Goal: Book appointment/travel/reservation

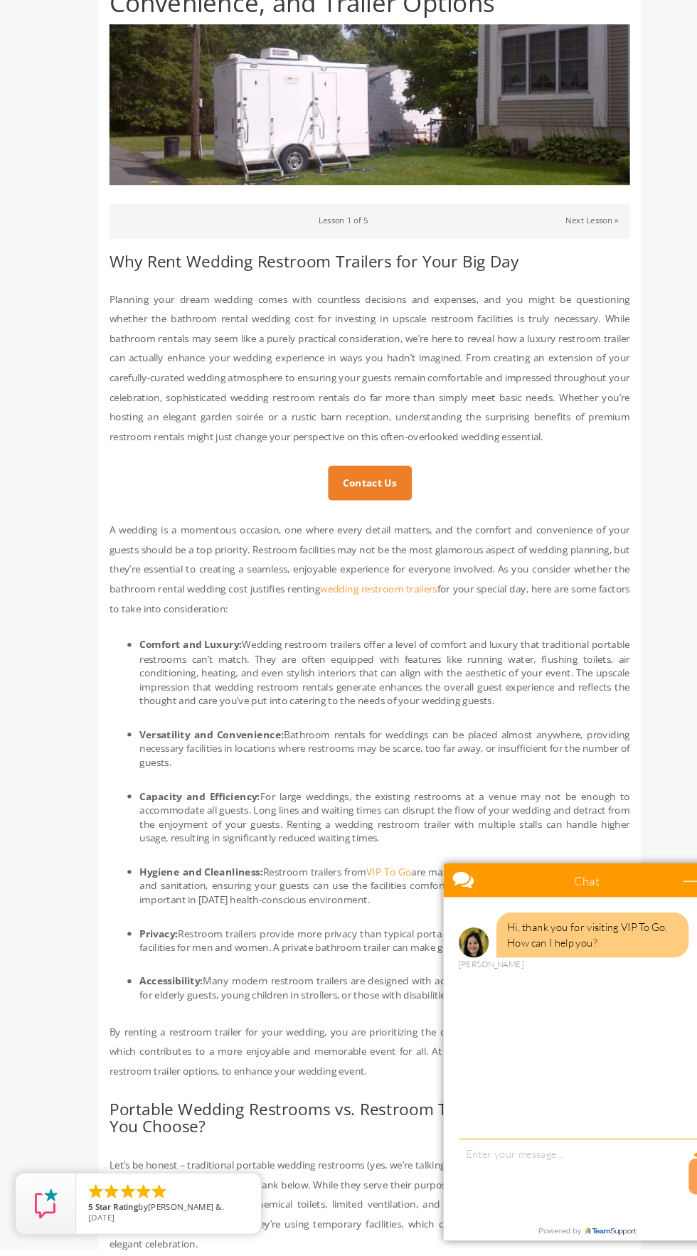
scroll to position [254, 0]
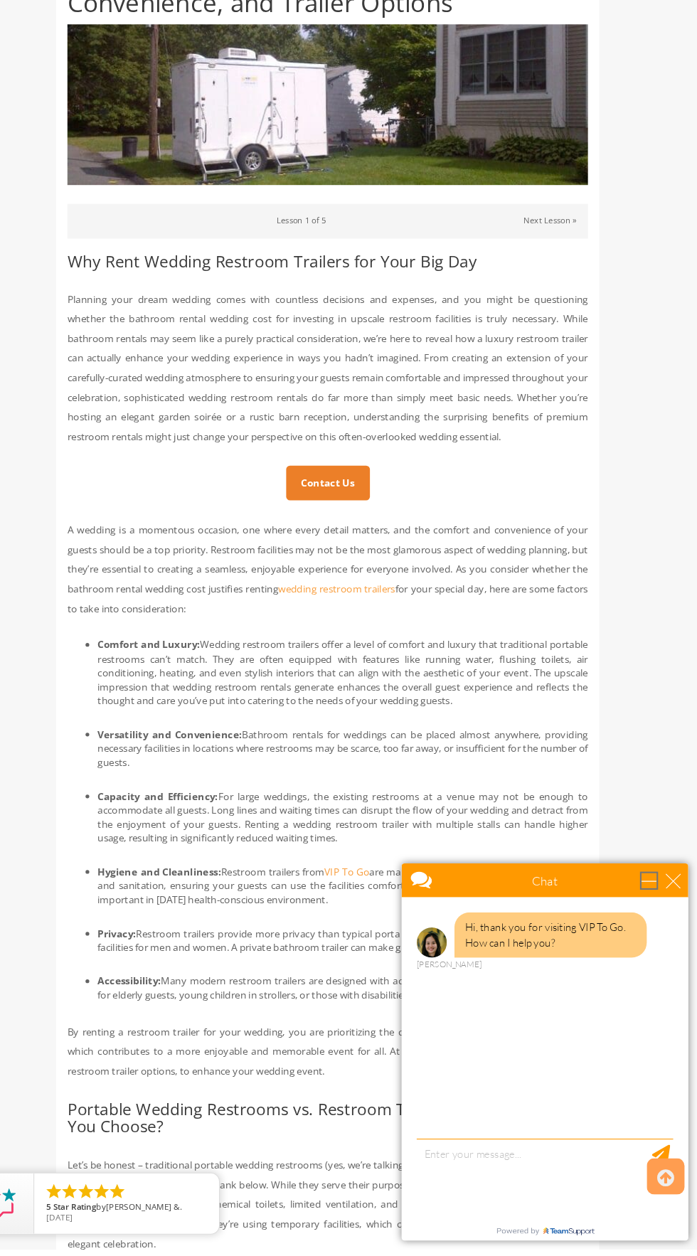
click at [641, 879] on div "minimize" at bounding box center [634, 879] width 14 height 14
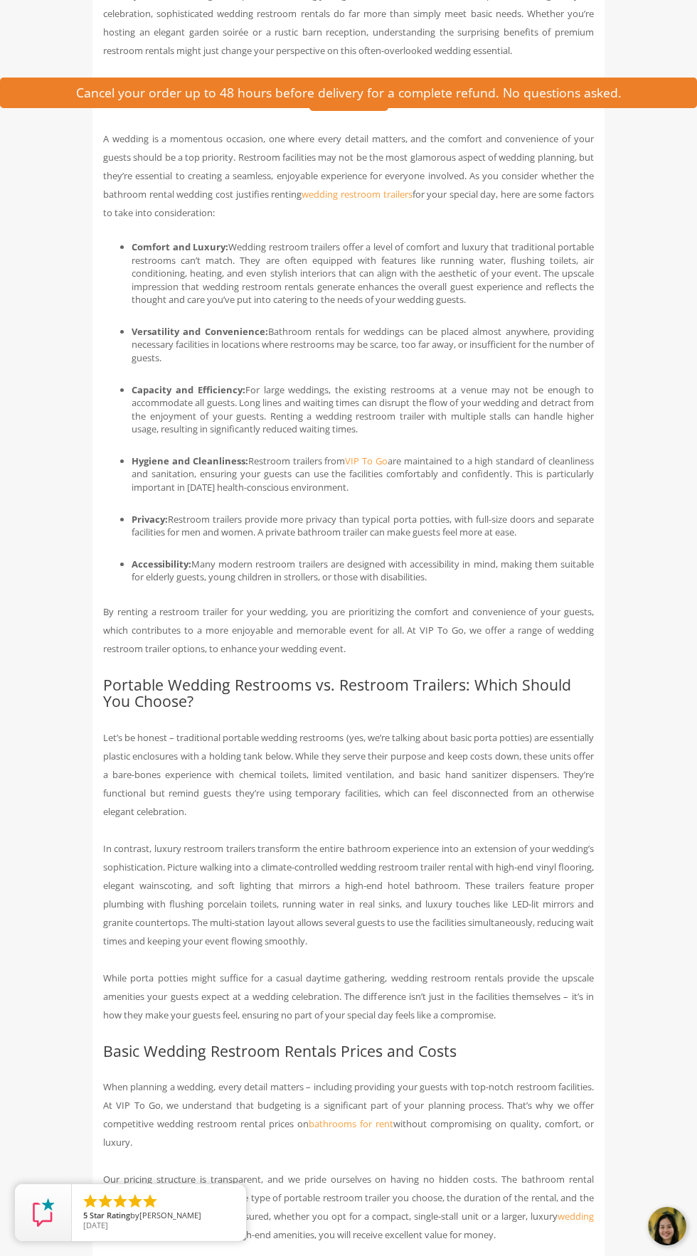
scroll to position [0, 0]
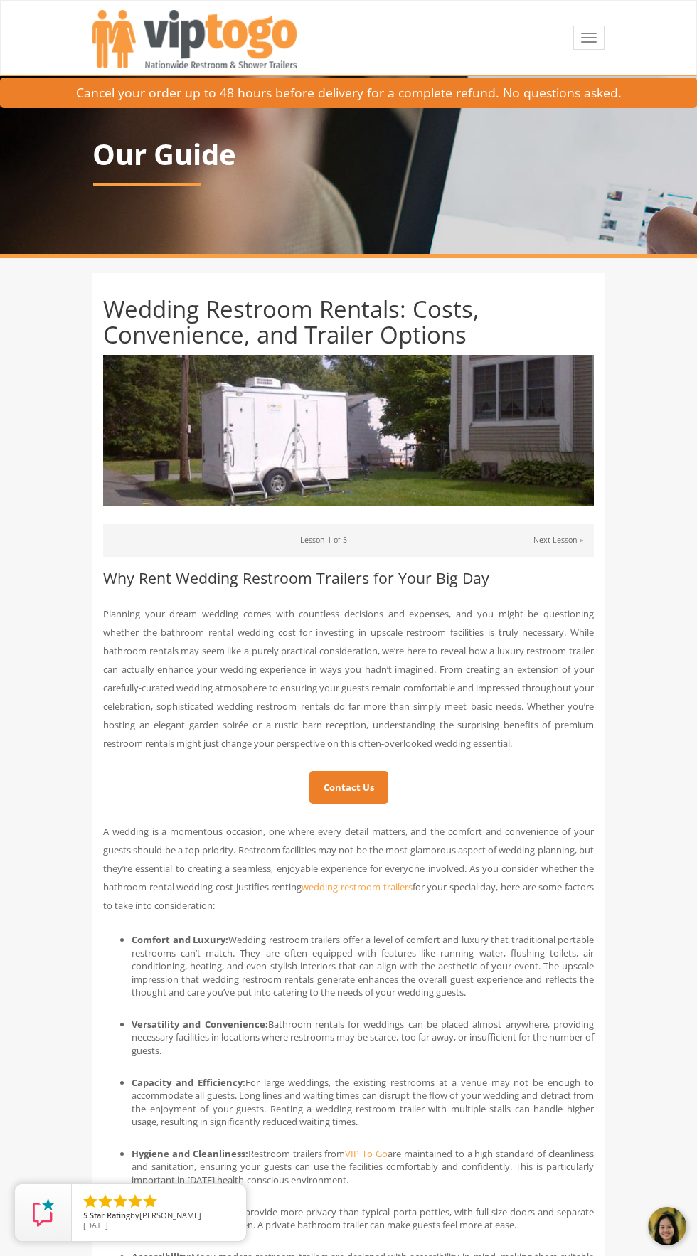
click at [430, 427] on img at bounding box center [348, 431] width 491 height 152
